Goal: Transaction & Acquisition: Subscribe to service/newsletter

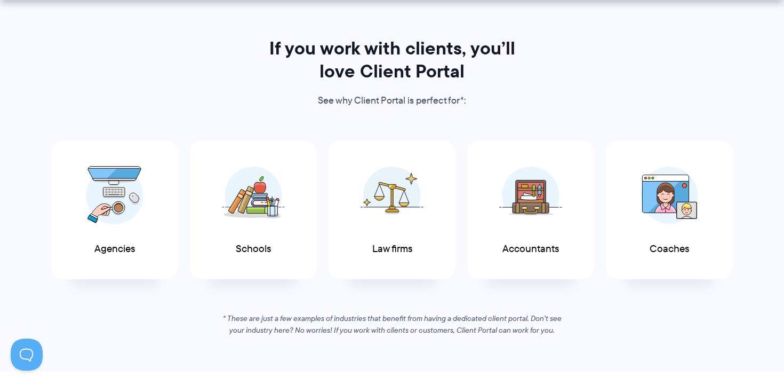
scroll to position [598, 0]
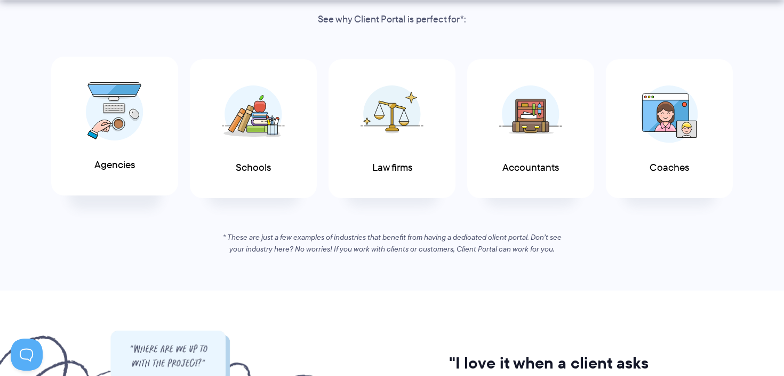
click at [118, 160] on span "Agencies" at bounding box center [114, 165] width 41 height 11
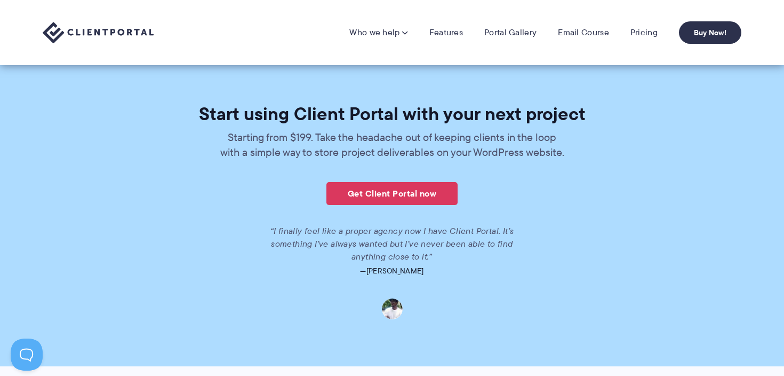
scroll to position [2332, 0]
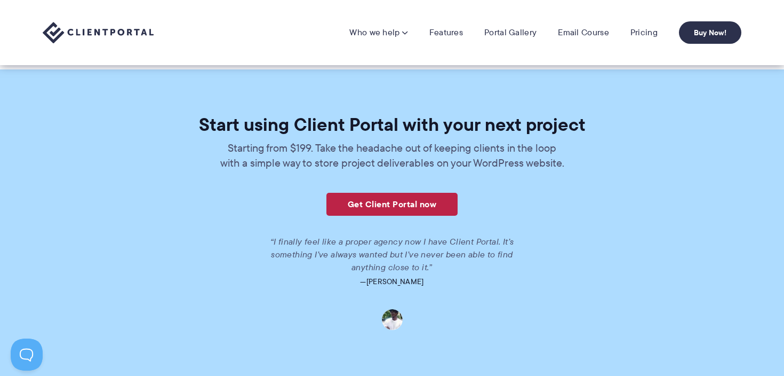
click at [409, 213] on link "Get Client Portal now" at bounding box center [392, 204] width 131 height 23
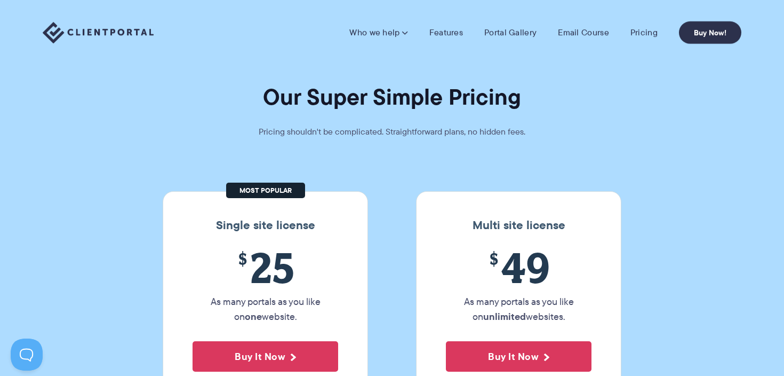
click at [122, 39] on img at bounding box center [98, 33] width 111 height 22
